Goal: Transaction & Acquisition: Purchase product/service

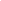
drag, startPoint x: 216, startPoint y: 156, endPoint x: 87, endPoint y: 179, distance: 131.7
click at [0, 0] on html at bounding box center [0, 0] width 0 height 0
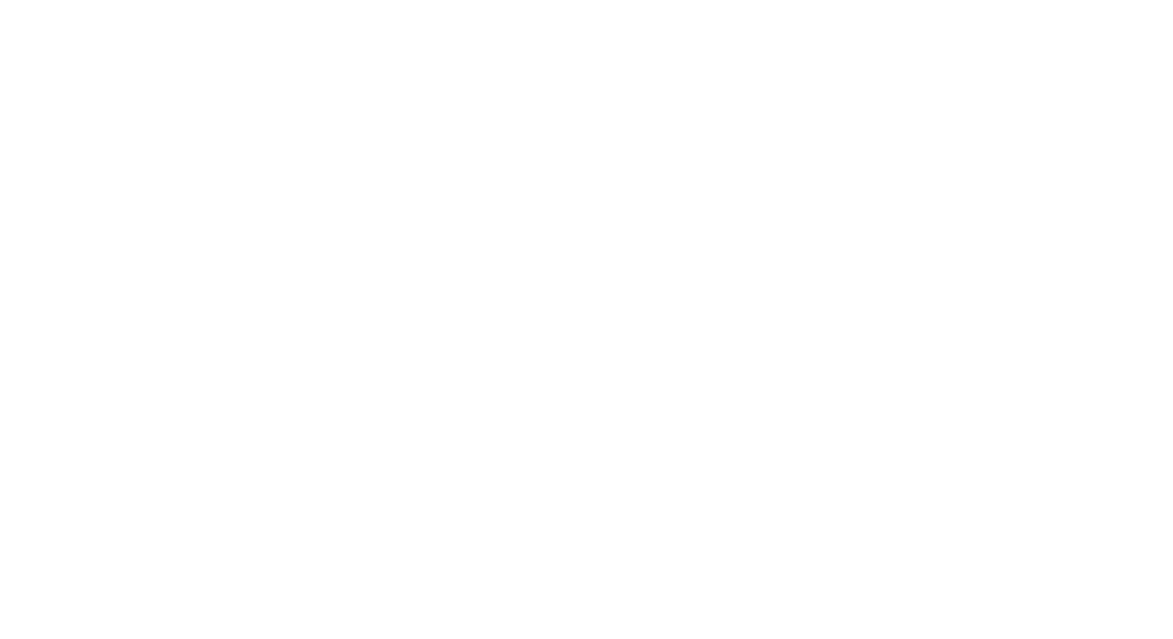
select select "US"
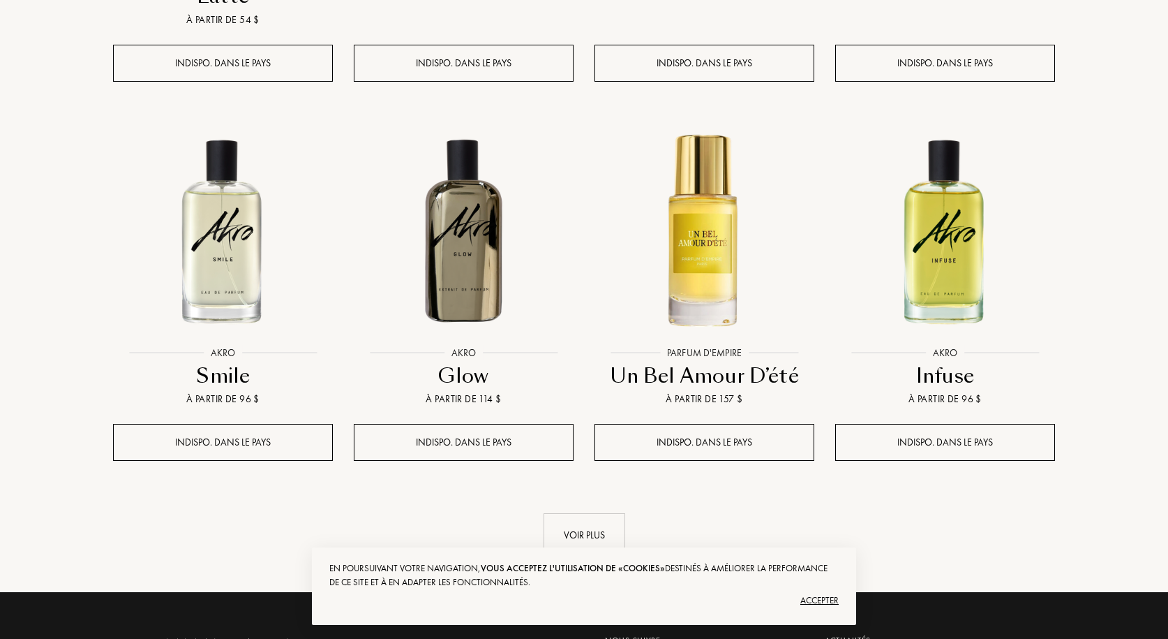
scroll to position [1326, 0]
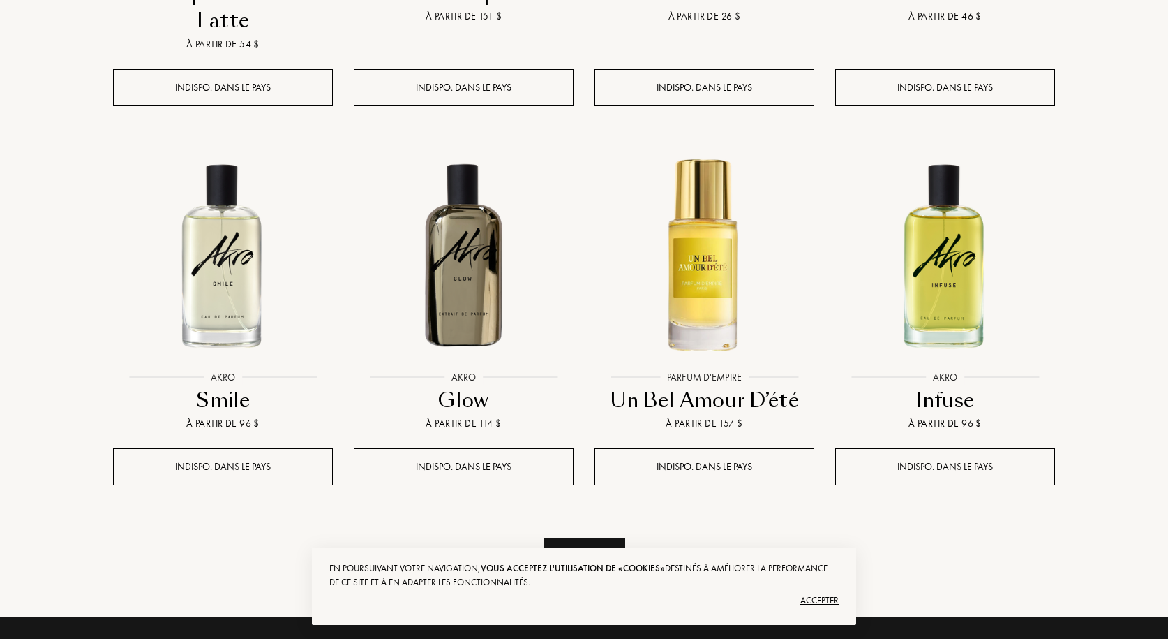
click at [588, 537] on div "Voir plus" at bounding box center [585, 559] width 82 height 44
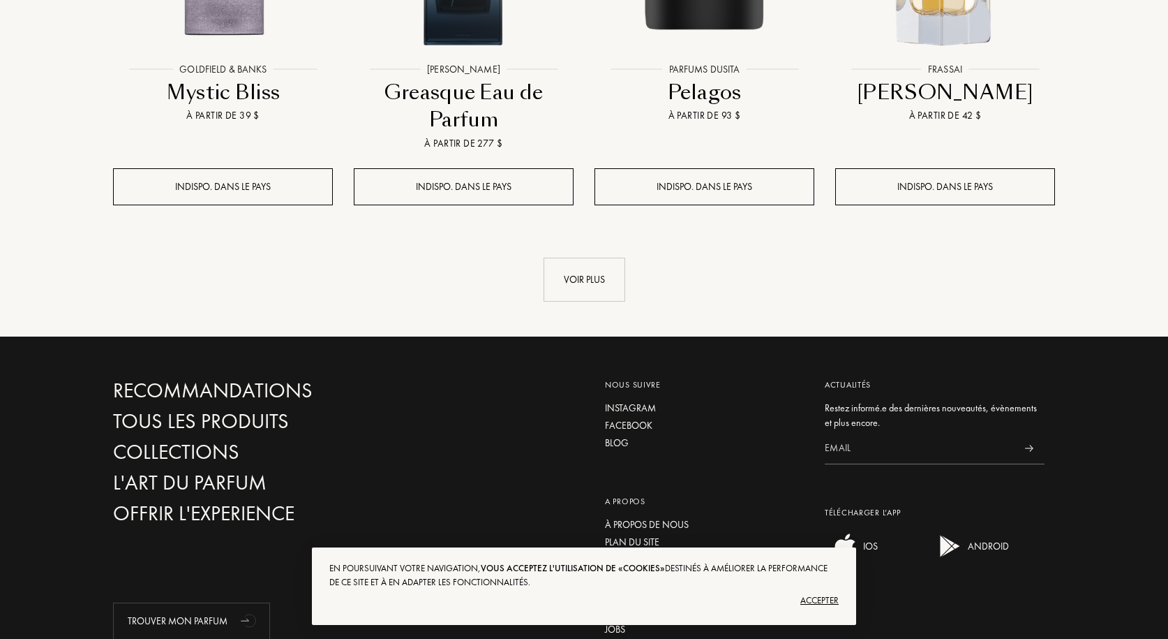
scroll to position [2792, 0]
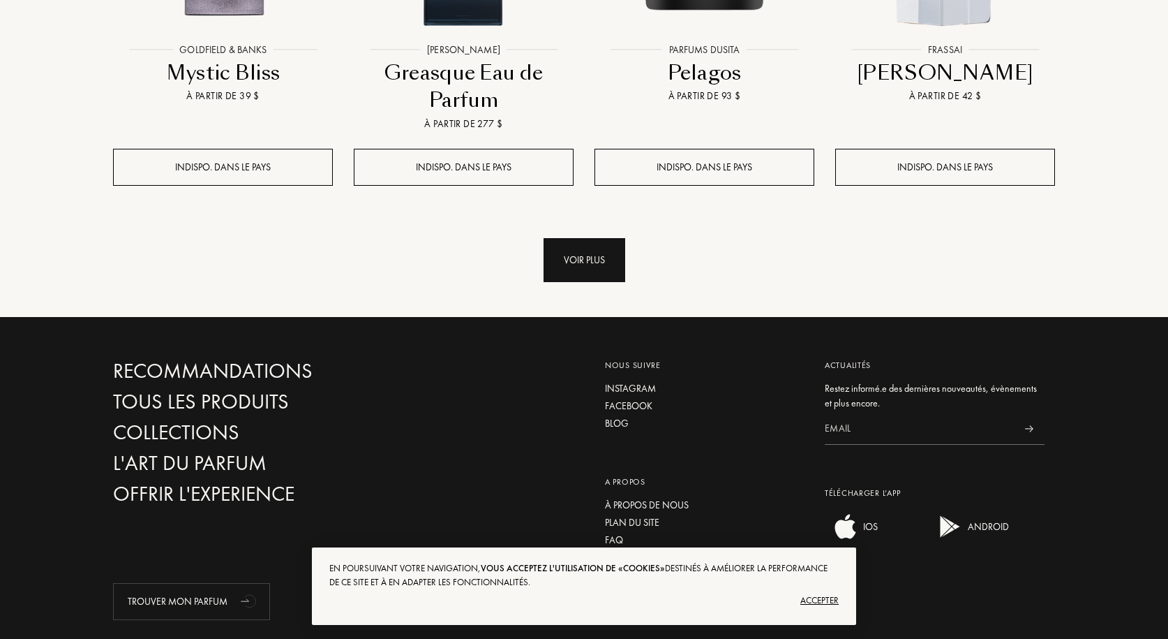
click at [598, 238] on div "Voir plus" at bounding box center [585, 260] width 82 height 44
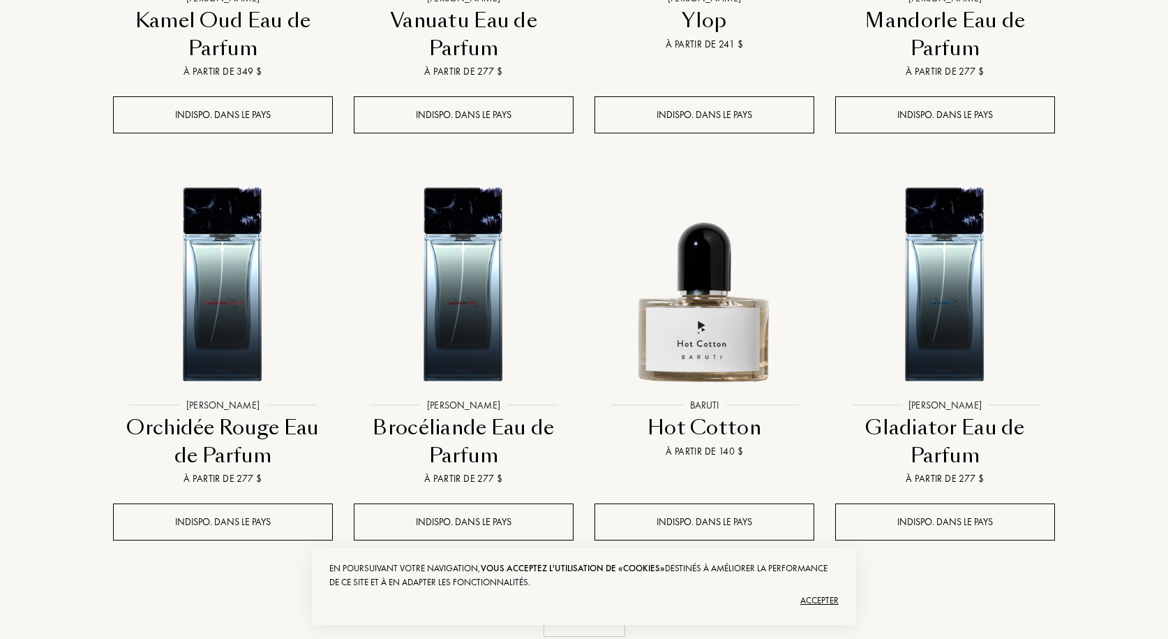
scroll to position [3769, 0]
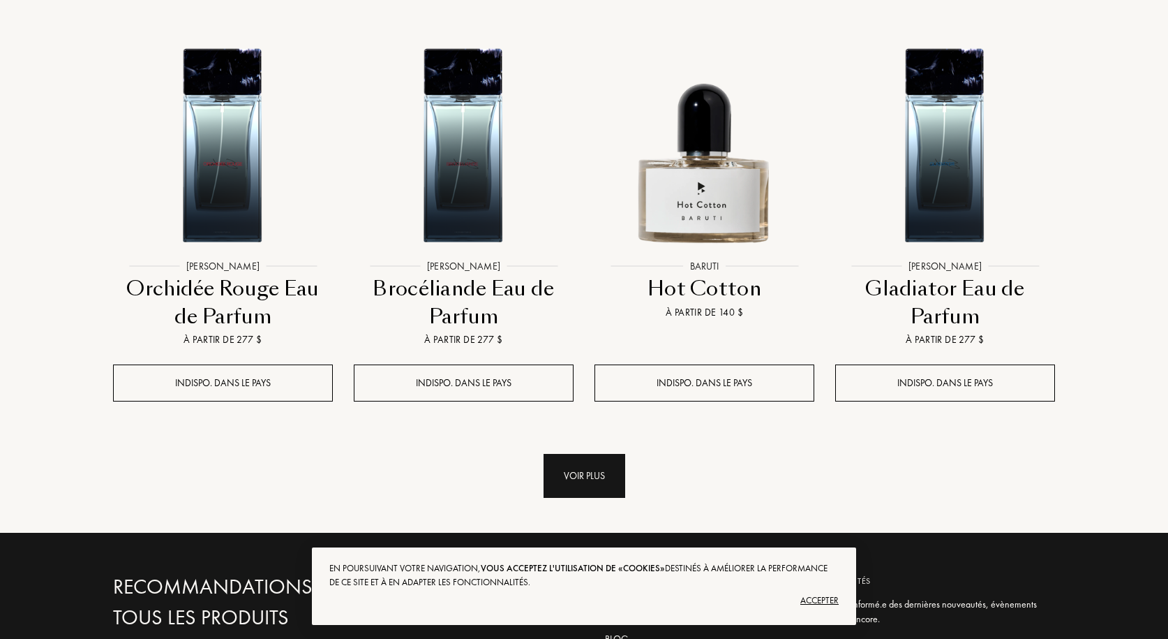
click at [609, 454] on div "Voir plus" at bounding box center [585, 476] width 82 height 44
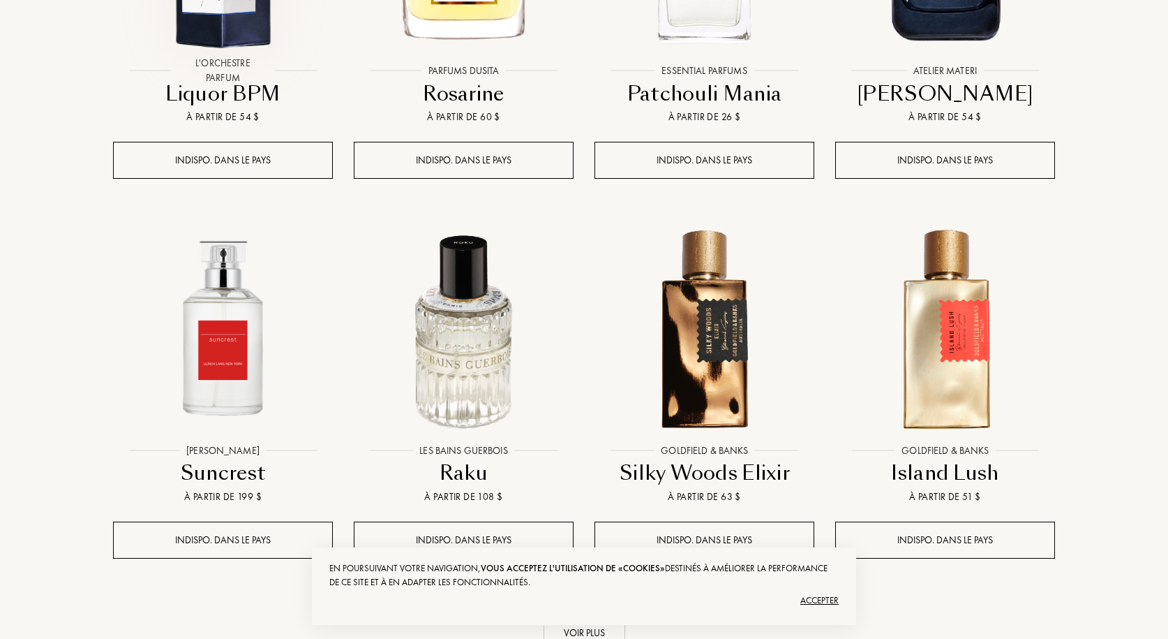
scroll to position [4886, 0]
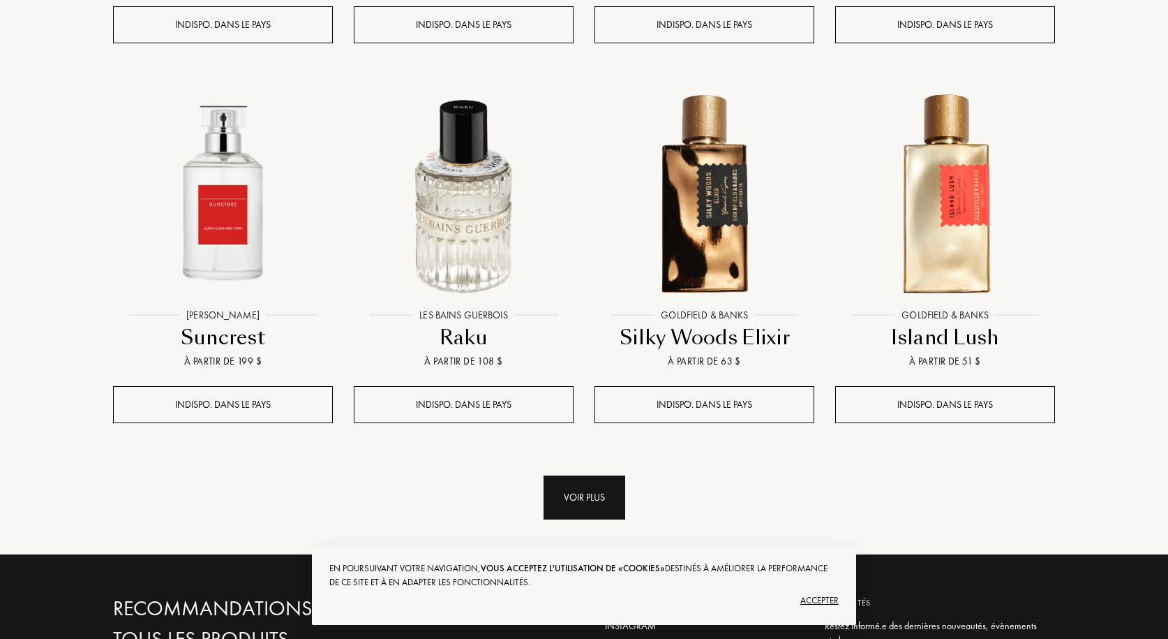
click at [589, 475] on div "Voir plus" at bounding box center [585, 497] width 82 height 44
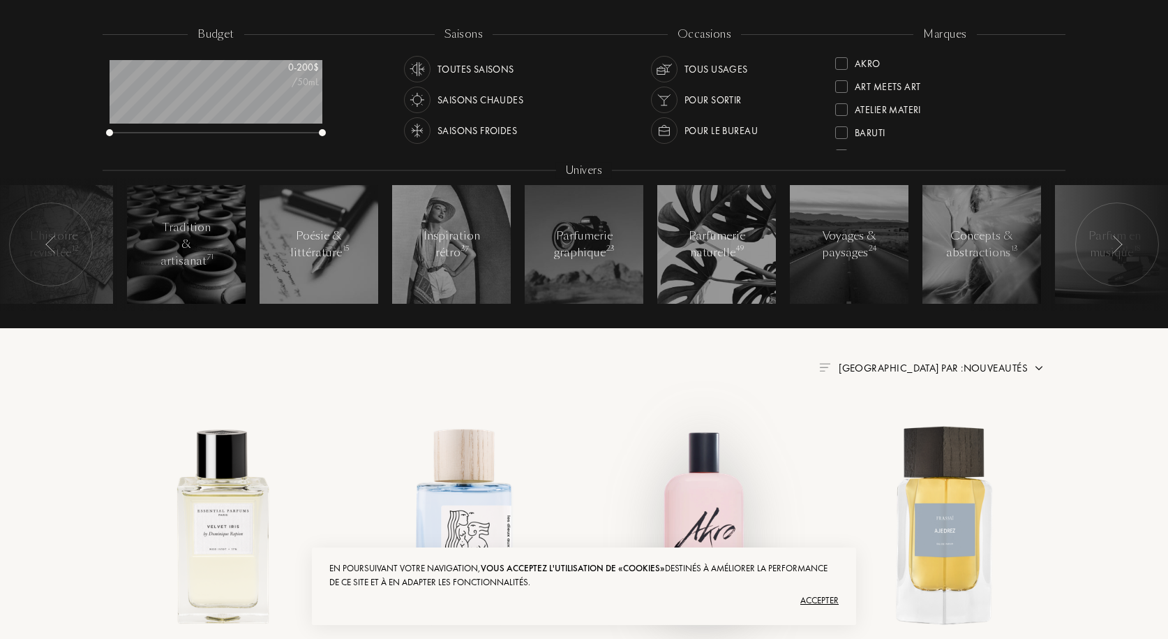
scroll to position [209, 0]
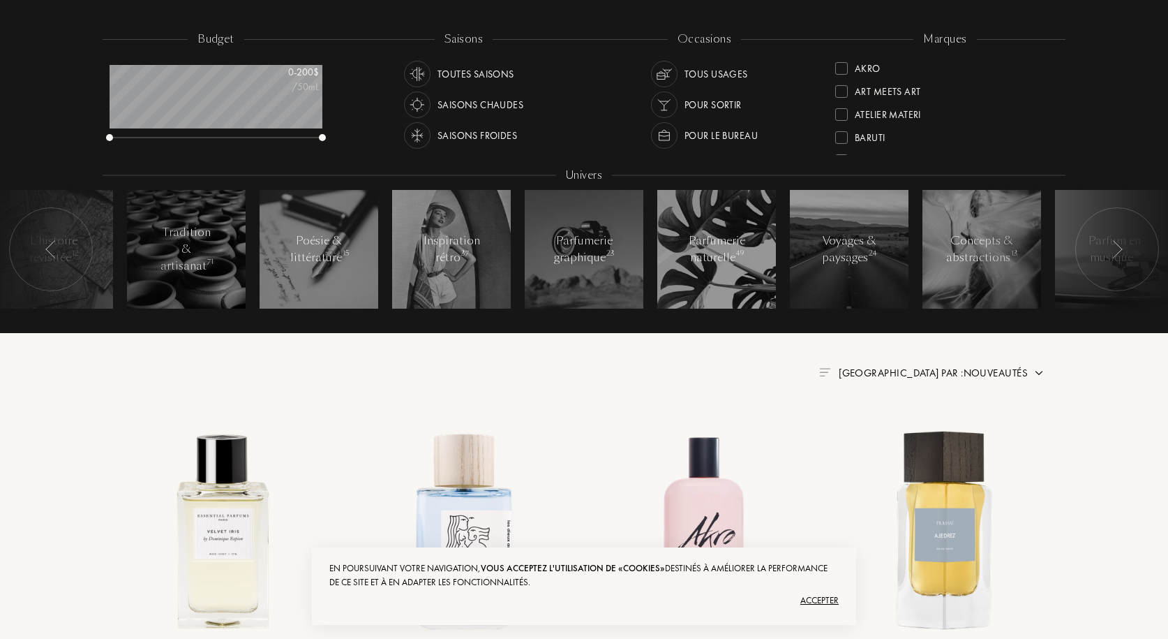
click at [1004, 376] on span "Trier par : Nouveautés" at bounding box center [933, 373] width 189 height 14
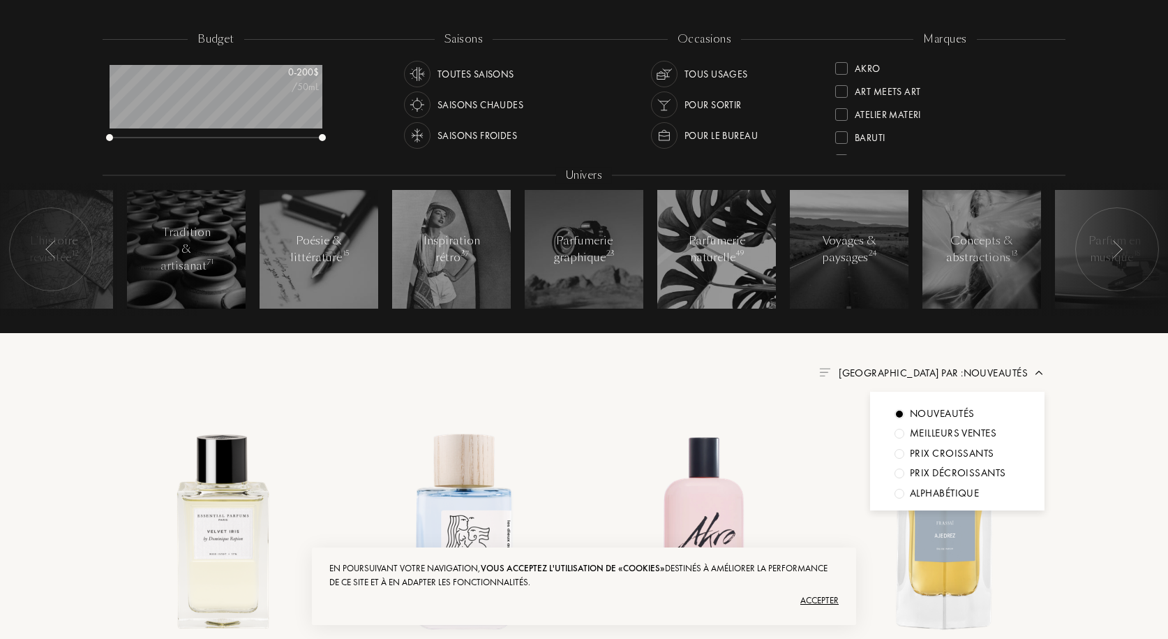
click at [897, 433] on div at bounding box center [900, 434] width 10 height 10
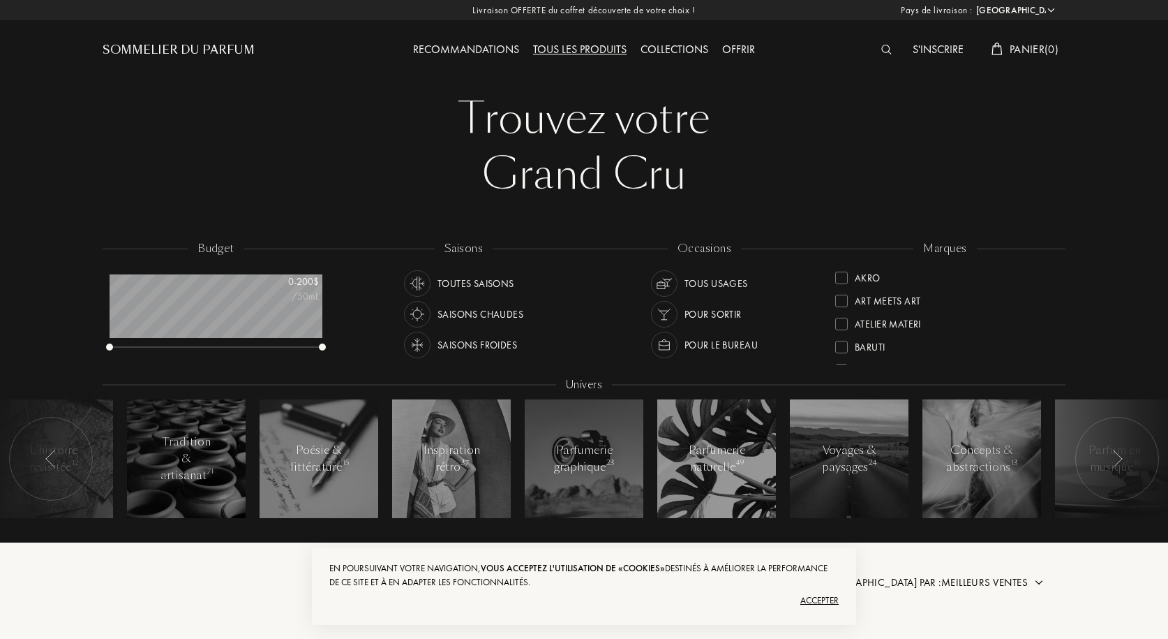
click at [482, 341] on div "Saisons froides" at bounding box center [478, 345] width 80 height 27
click at [688, 282] on div "Tous usages" at bounding box center [717, 283] width 64 height 27
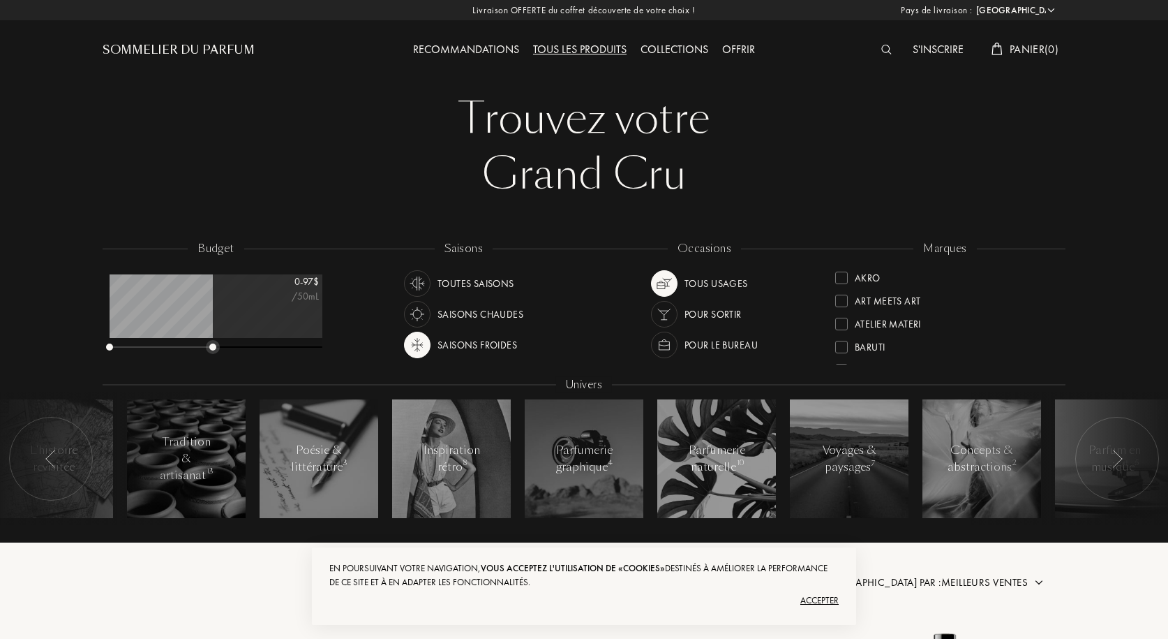
drag, startPoint x: 320, startPoint y: 346, endPoint x: 210, endPoint y: 342, distance: 109.6
click at [210, 342] on div "0 - 97 $ /50mL" at bounding box center [216, 313] width 213 height 78
drag, startPoint x: 211, startPoint y: 346, endPoint x: 195, endPoint y: 346, distance: 16.1
click at [195, 346] on div at bounding box center [196, 346] width 7 height 7
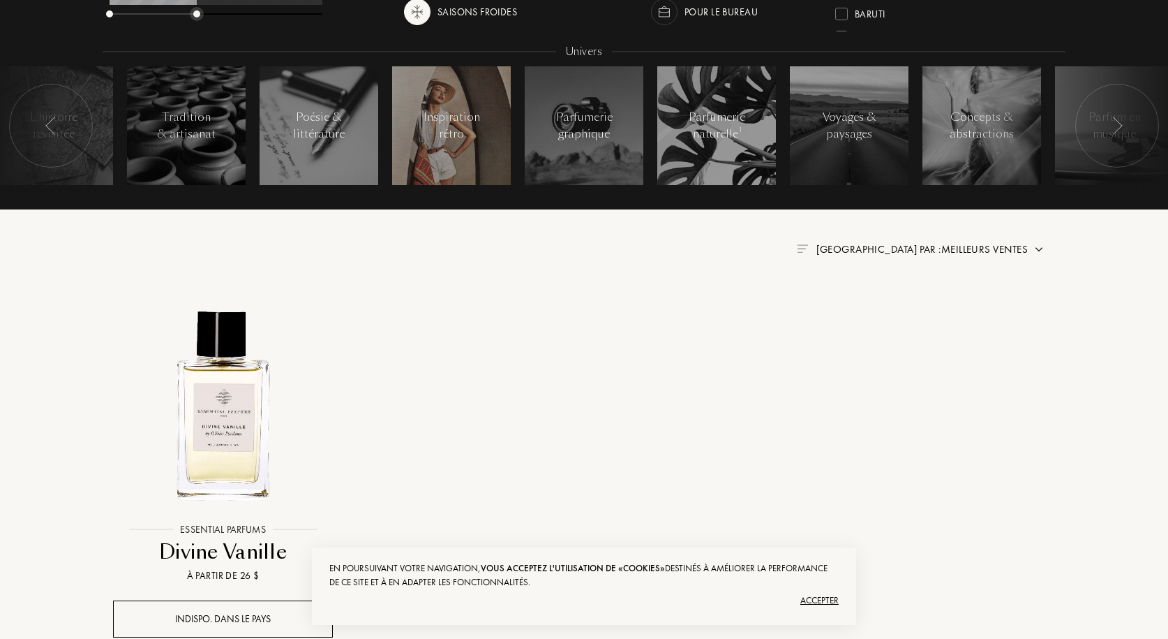
scroll to position [349, 0]
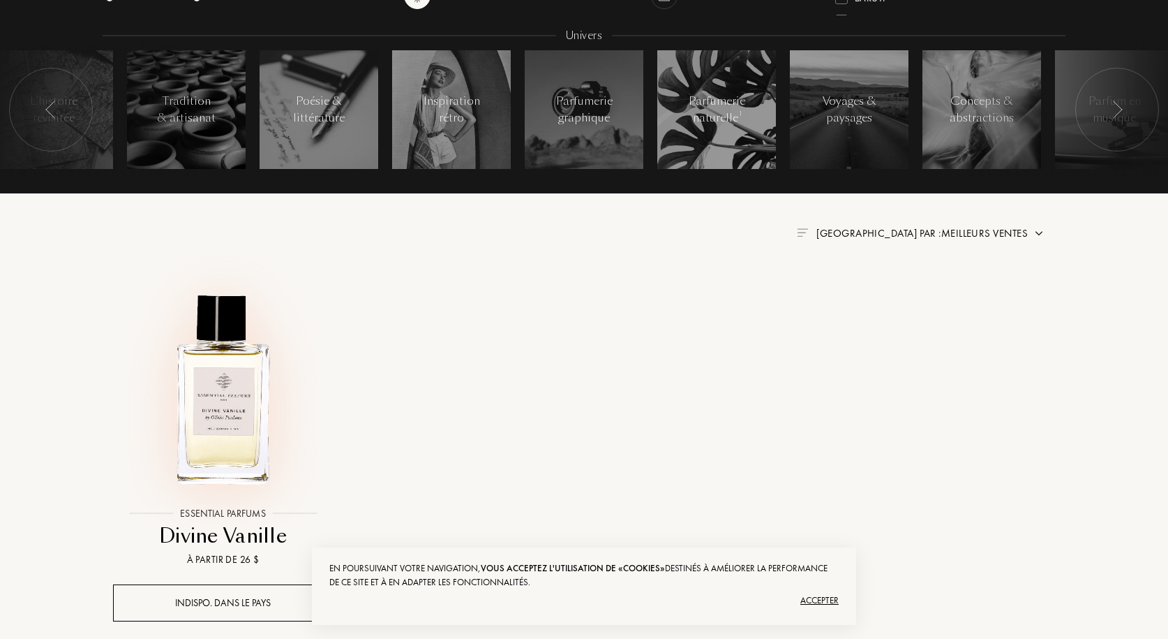
click at [195, 385] on img at bounding box center [222, 389] width 217 height 217
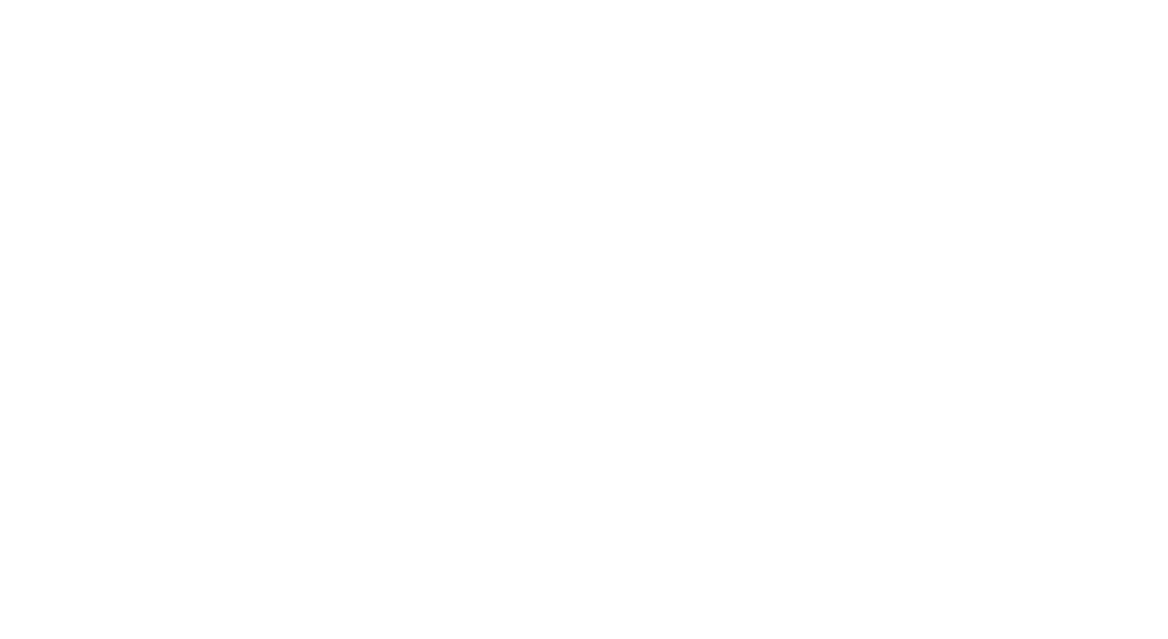
click at [0, 0] on html at bounding box center [0, 0] width 0 height 0
select select "US"
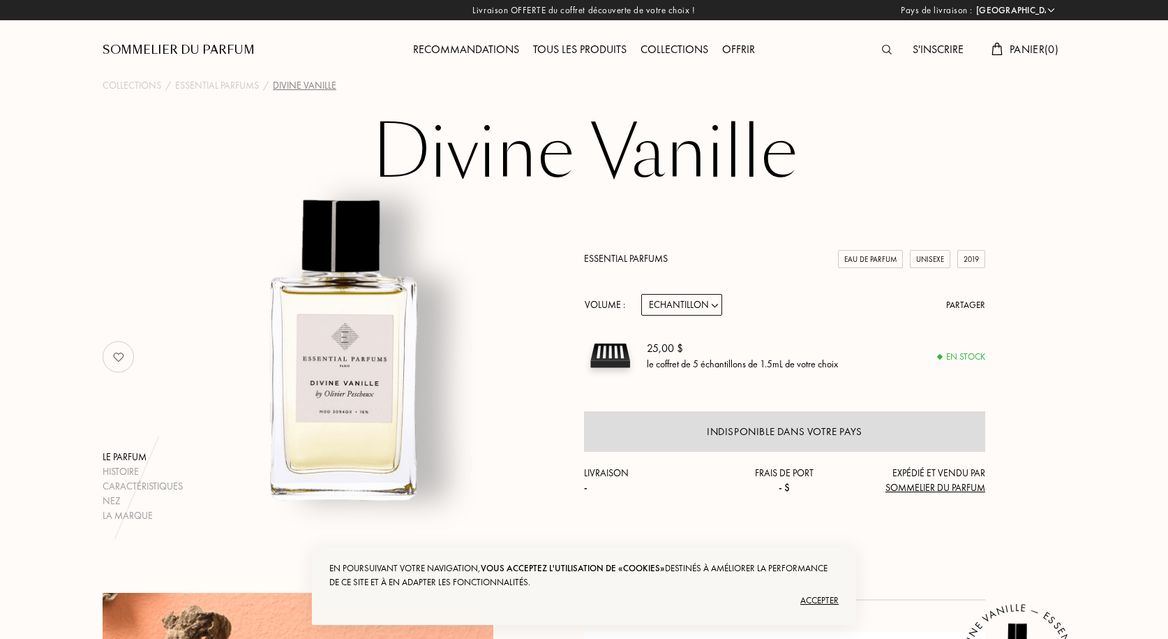
click at [681, 50] on div "Collections" at bounding box center [675, 50] width 82 height 18
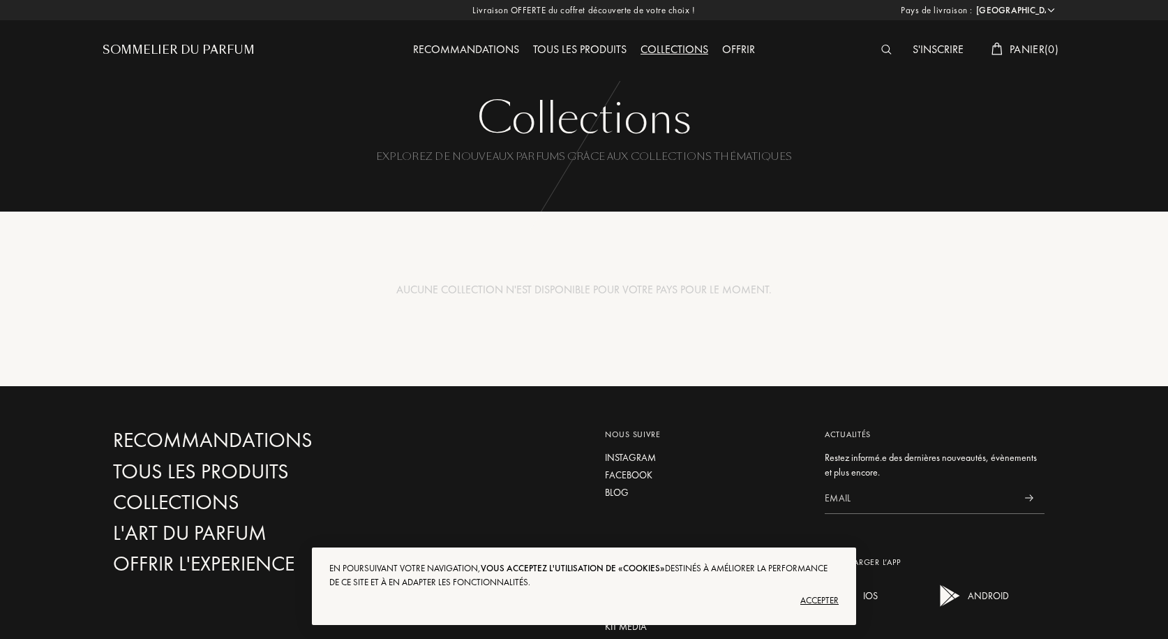
click at [1006, 10] on select "Afghanistan Afrique du Sud Albanie Algérie Allemagne Andorre Angola Anguilla An…" at bounding box center [1015, 10] width 84 height 14
select select "FR"
click at [973, 3] on select "Afghanistan Afrique du Sud Albanie Algérie Allemagne Andorre Angola Anguilla An…" at bounding box center [1015, 10] width 84 height 14
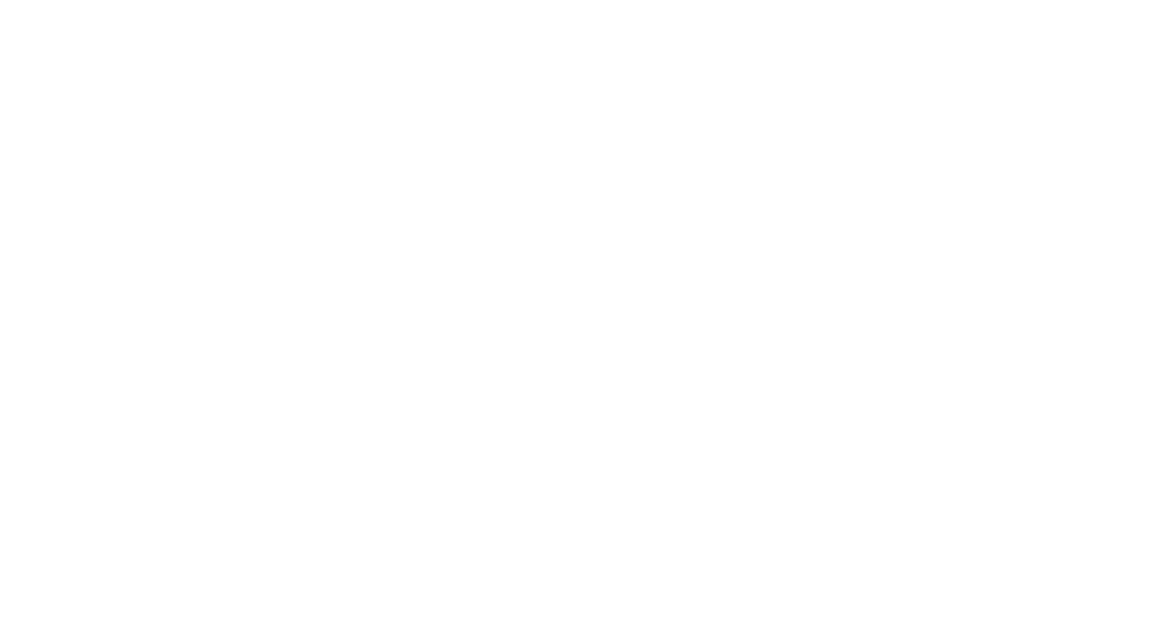
select select "FR"
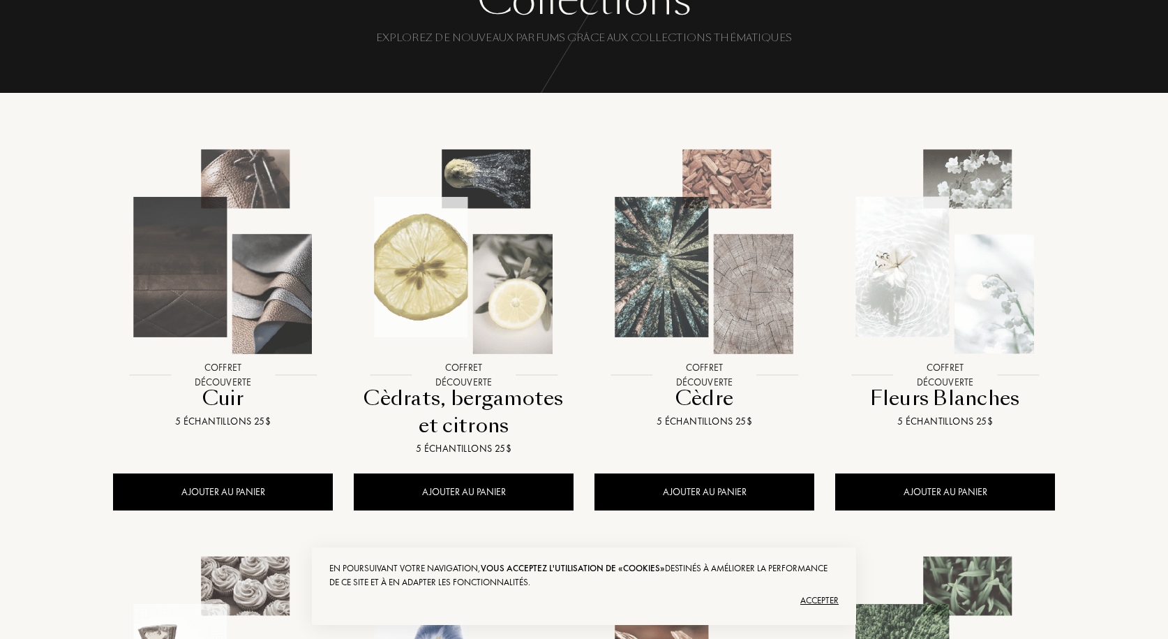
scroll to position [140, 0]
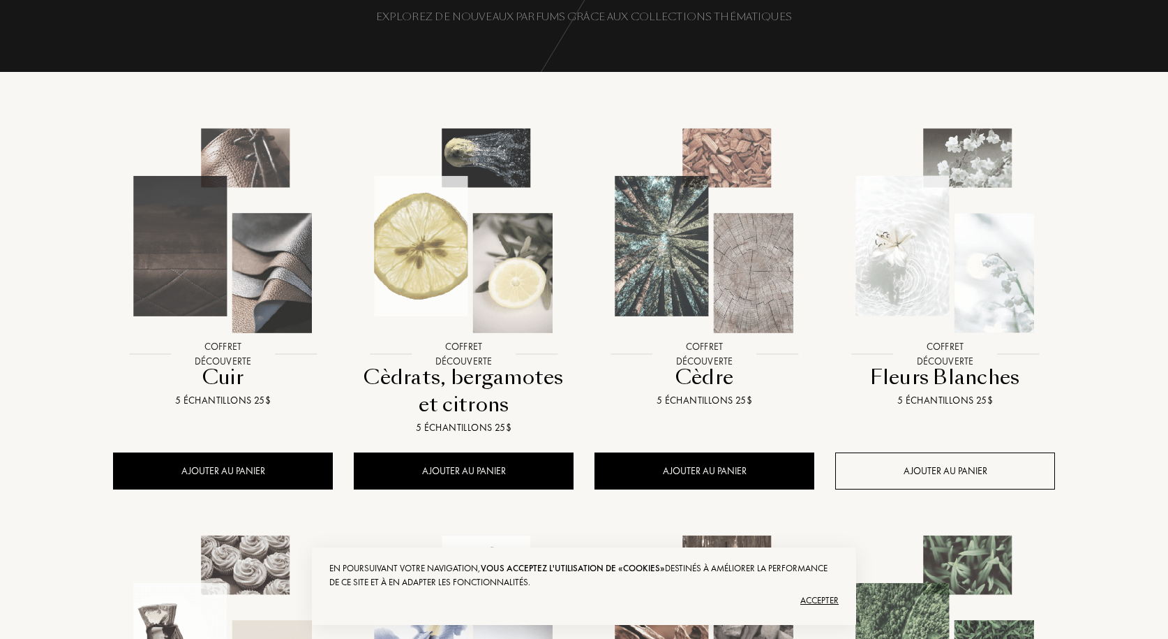
click at [897, 468] on div "AJOUTER AU PANIER" at bounding box center [946, 470] width 220 height 37
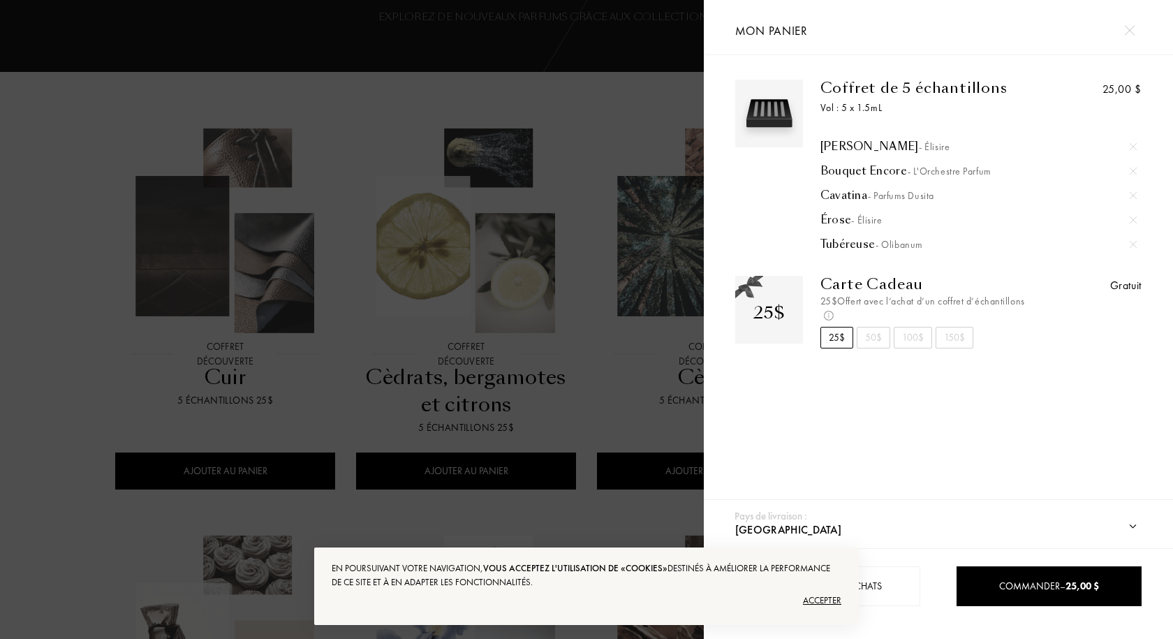
click at [50, 165] on div at bounding box center [352, 319] width 704 height 639
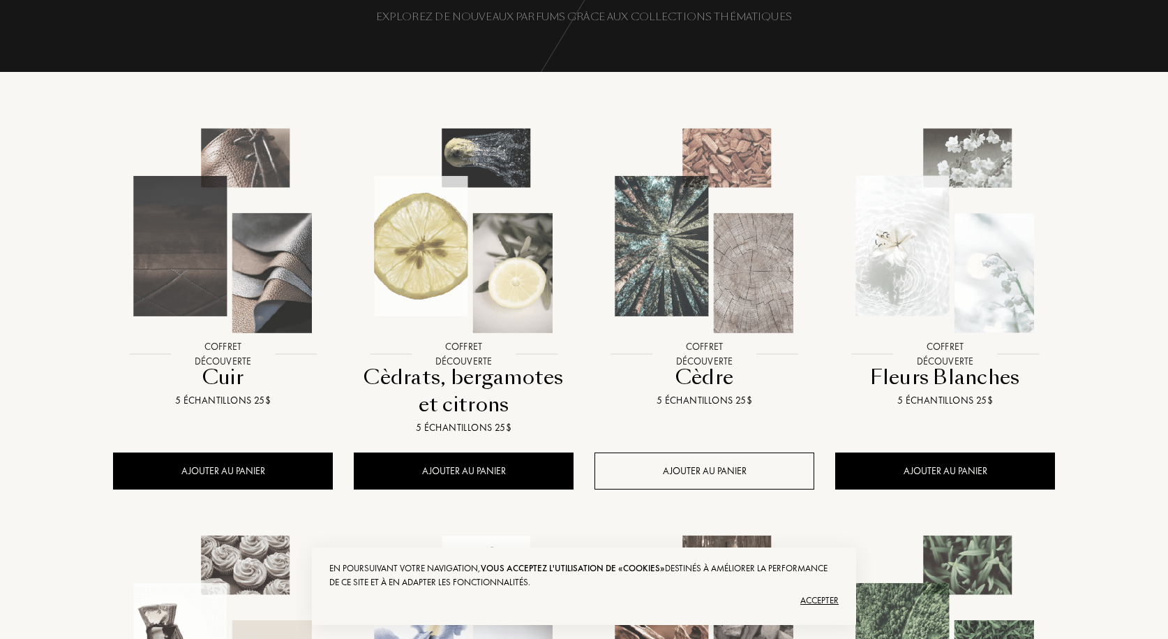
click at [656, 459] on div "AJOUTER AU PANIER" at bounding box center [705, 470] width 220 height 37
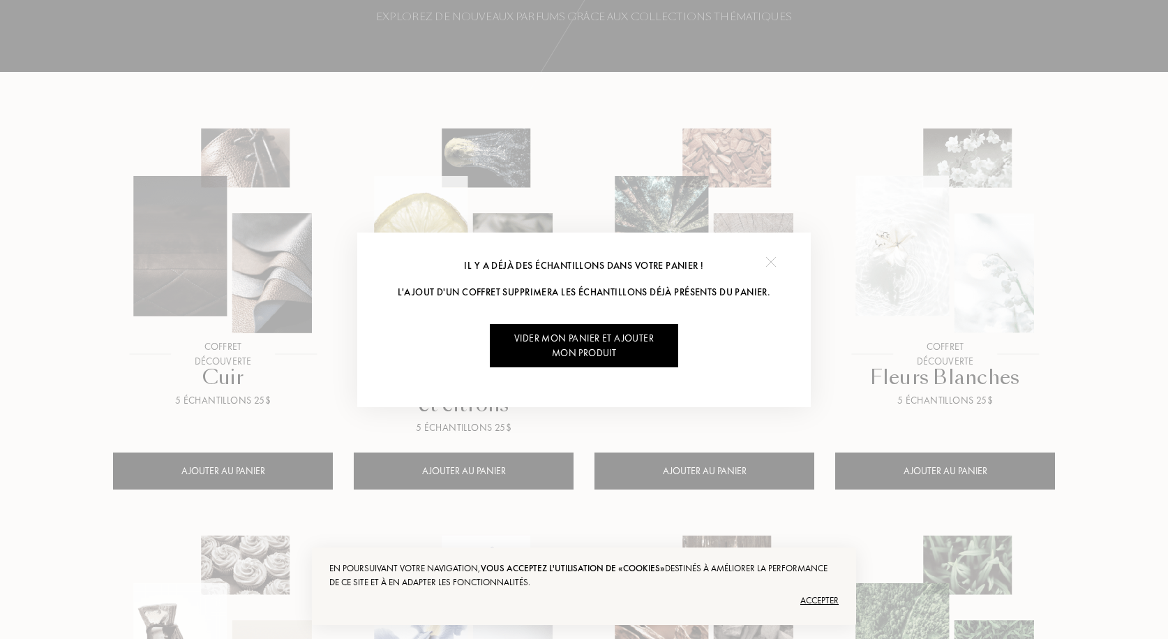
click at [766, 263] on img at bounding box center [771, 262] width 10 height 10
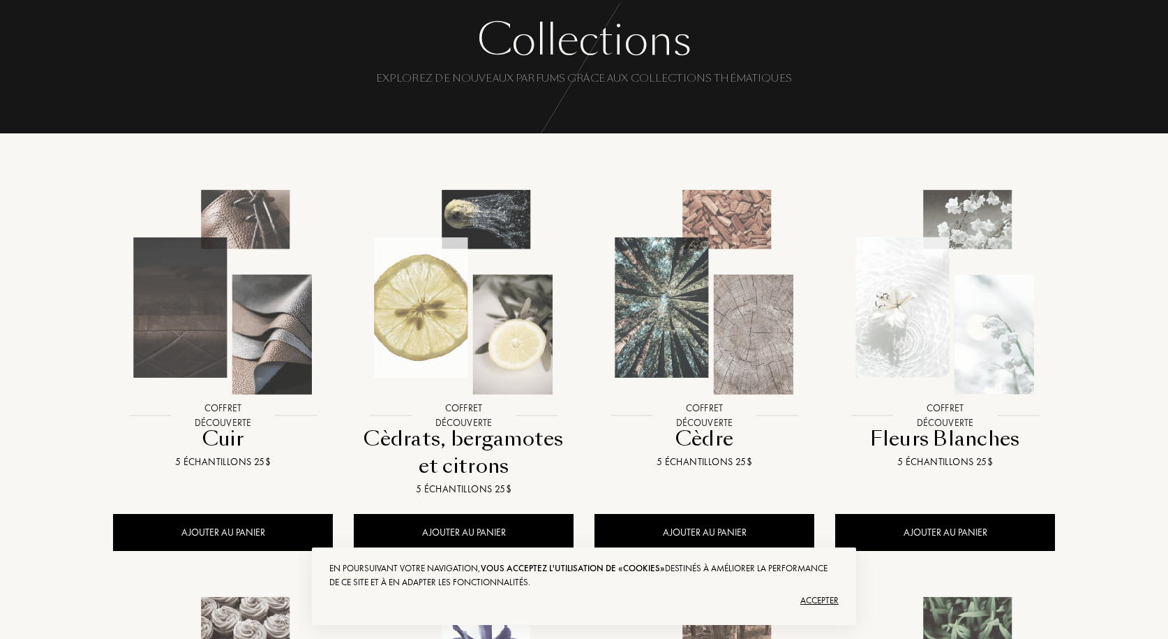
scroll to position [70, 0]
